Goal: Entertainment & Leisure: Consume media (video, audio)

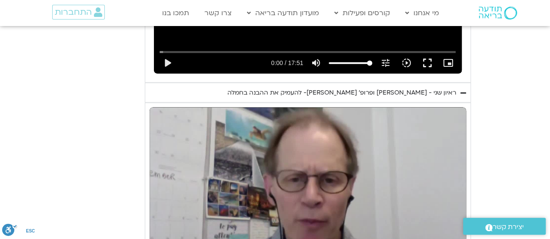
scroll to position [2390, 0]
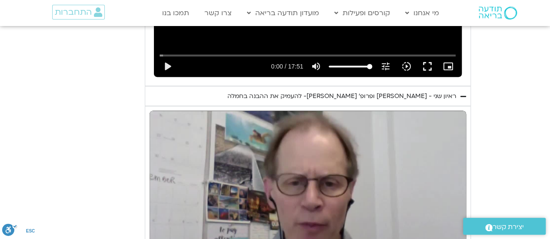
click at [448, 91] on div "ראיון שני - [PERSON_NAME] ופרופ׳ [PERSON_NAME]- להעמיק את ההבנה בחמלה" at bounding box center [341, 96] width 229 height 10
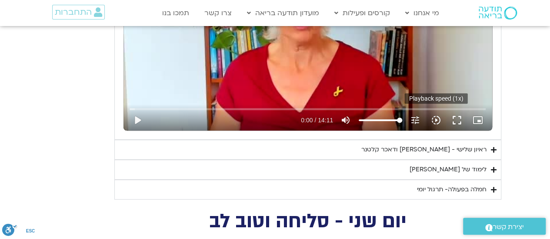
scroll to position [1912, 0]
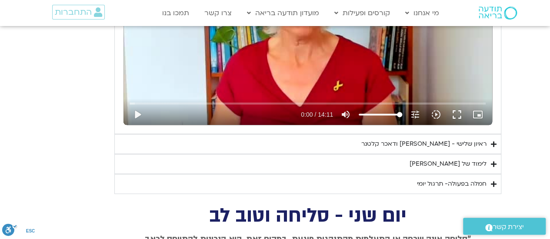
click at [438, 139] on div "ראיון שלישי - [PERSON_NAME] ודאכר קלטנר" at bounding box center [423, 144] width 125 height 10
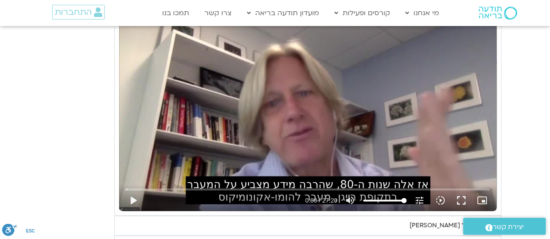
scroll to position [2086, 0]
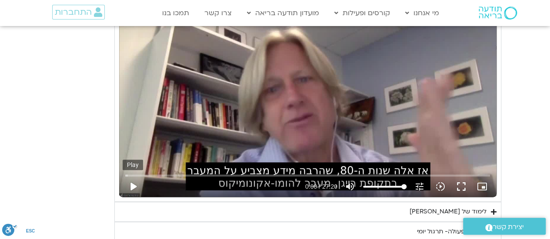
click at [136, 186] on button "play_arrow" at bounding box center [133, 186] width 21 height 21
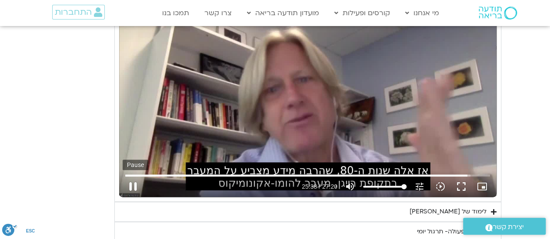
click at [133, 184] on button "pause" at bounding box center [133, 186] width 21 height 21
type input "1538.428265"
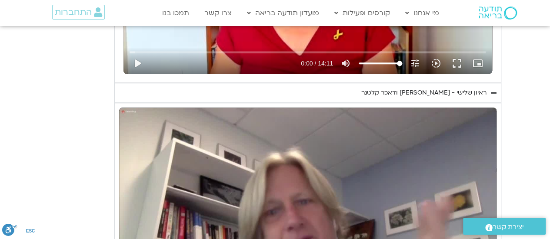
scroll to position [1955, 0]
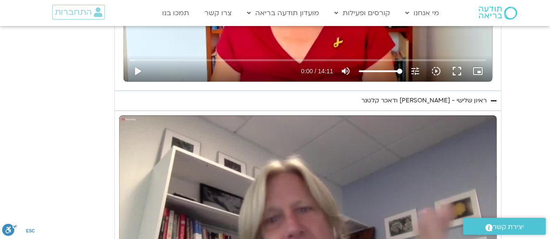
click at [429, 96] on div "ראיון שלישי - [PERSON_NAME] ודאכר קלטנר" at bounding box center [423, 101] width 125 height 10
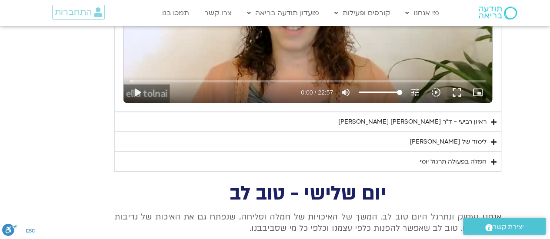
scroll to position [1564, 0]
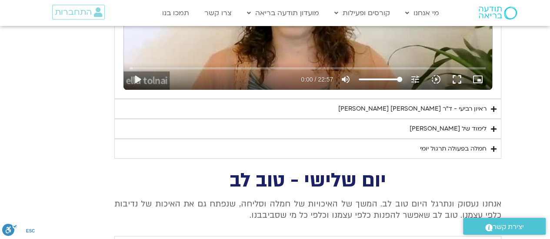
click at [457, 104] on div "ראיון רביעי - ד"ר [PERSON_NAME] [PERSON_NAME]" at bounding box center [412, 109] width 148 height 10
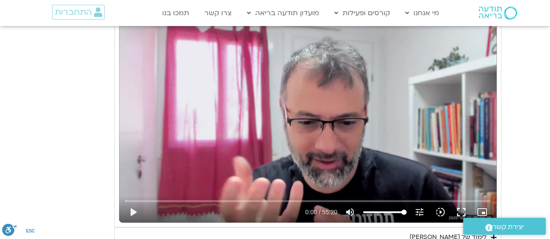
scroll to position [1695, 0]
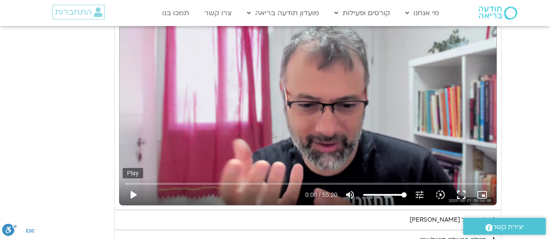
click at [130, 191] on button "play_arrow" at bounding box center [133, 195] width 21 height 21
type input "39.751592"
click at [134, 189] on button "pause" at bounding box center [133, 195] width 21 height 21
type input "1234.86741"
